Goal: Task Accomplishment & Management: Use online tool/utility

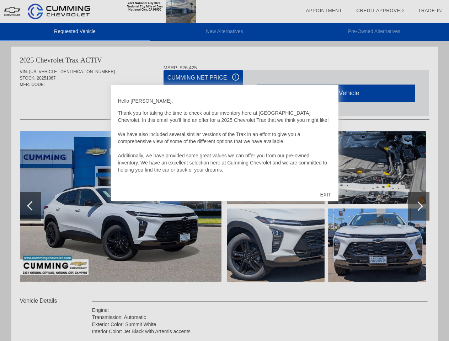
click at [324, 11] on link "Appointment" at bounding box center [324, 10] width 36 height 5
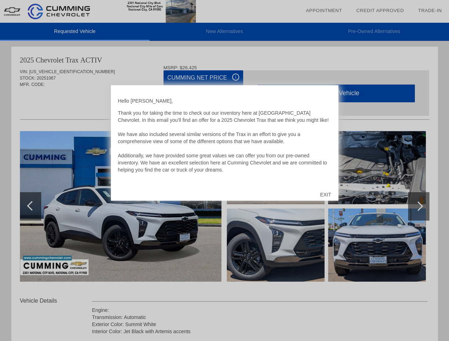
click at [325, 195] on div "EXIT" at bounding box center [325, 194] width 25 height 21
